Goal: Task Accomplishment & Management: Manage account settings

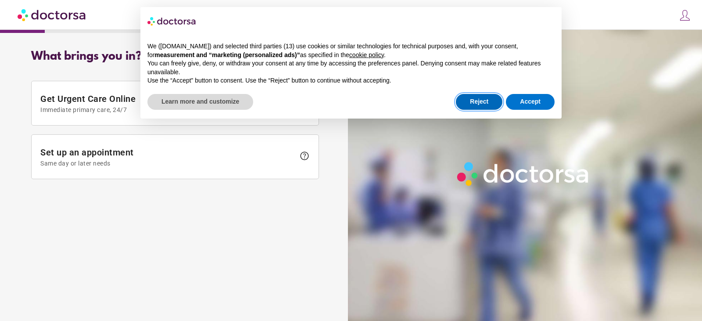
click at [487, 105] on button "Reject" at bounding box center [479, 102] width 47 height 16
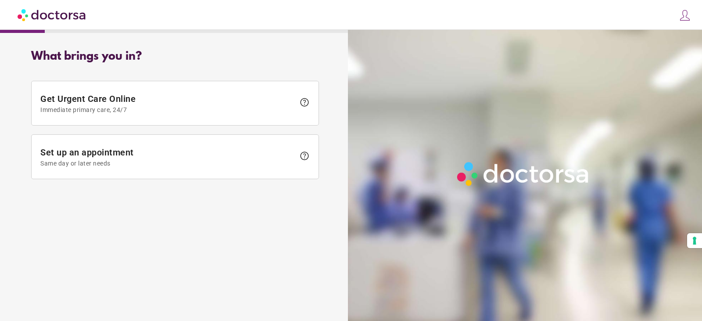
click at [683, 22] on span at bounding box center [682, 16] width 17 height 17
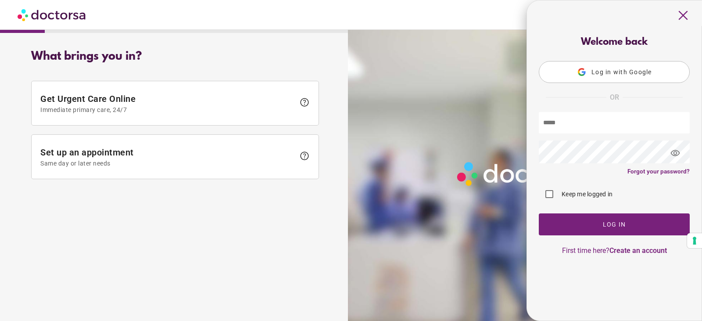
click at [615, 129] on input "text" at bounding box center [614, 123] width 151 height 22
type input "**********"
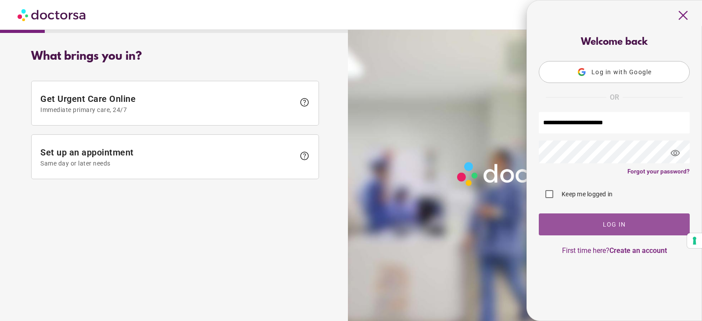
click at [641, 227] on span "button" at bounding box center [614, 224] width 151 height 22
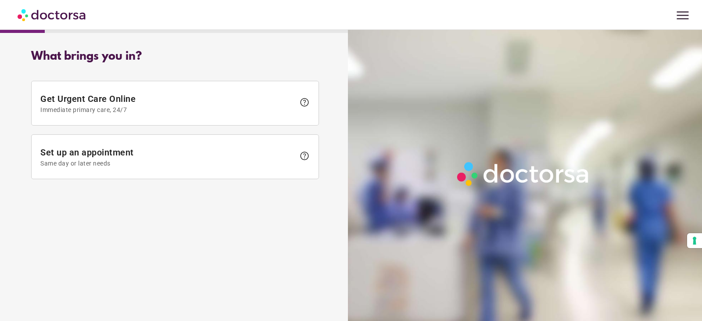
click at [685, 11] on span "menu" at bounding box center [682, 15] width 17 height 17
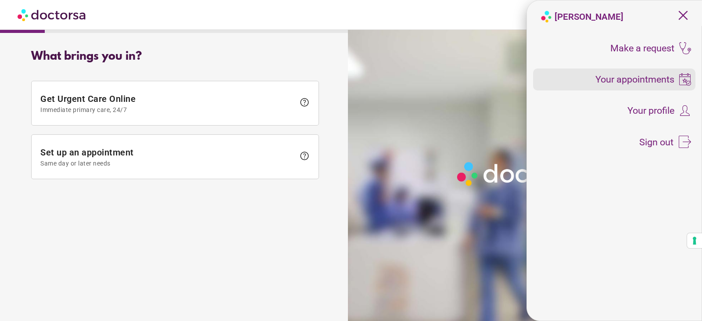
click at [635, 80] on span "Your appointments" at bounding box center [634, 80] width 79 height 10
